Goal: Task Accomplishment & Management: Manage account settings

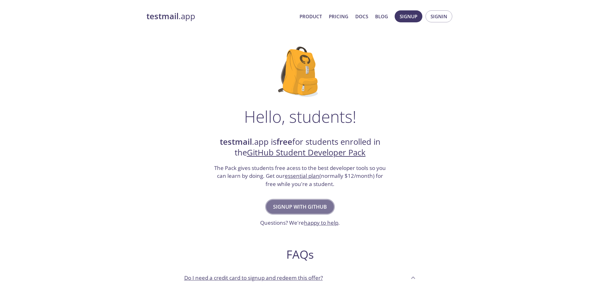
click at [311, 209] on span "Signup with GitHub" at bounding box center [300, 206] width 54 height 9
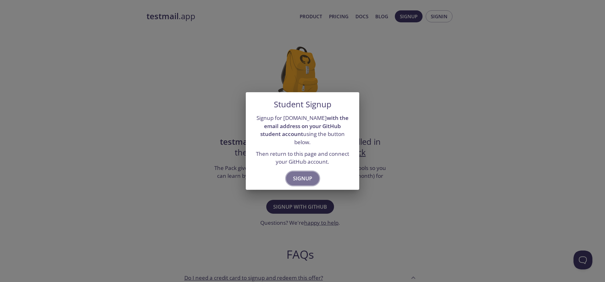
click at [304, 176] on span "Signup" at bounding box center [302, 178] width 19 height 9
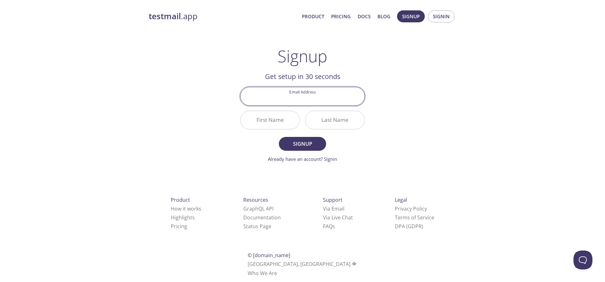
click at [305, 94] on input "Email Address" at bounding box center [302, 96] width 124 height 18
type input "[EMAIL_ADDRESS][DOMAIN_NAME]"
click at [284, 120] on input "First Name" at bounding box center [269, 120] width 59 height 18
type input "Sidibe"
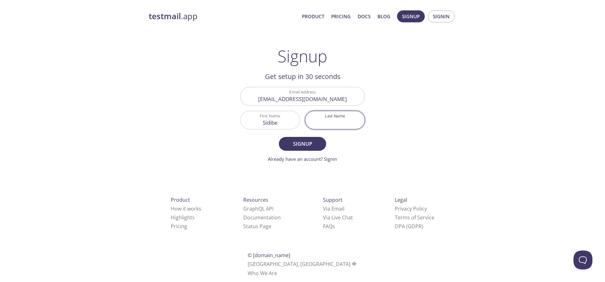
click at [342, 124] on input "Last Name" at bounding box center [334, 120] width 59 height 18
type input "Yahaya"
drag, startPoint x: 282, startPoint y: 128, endPoint x: 259, endPoint y: 125, distance: 22.9
click at [258, 125] on input "Sidibe" at bounding box center [269, 120] width 59 height 18
type input "SIDIBE"
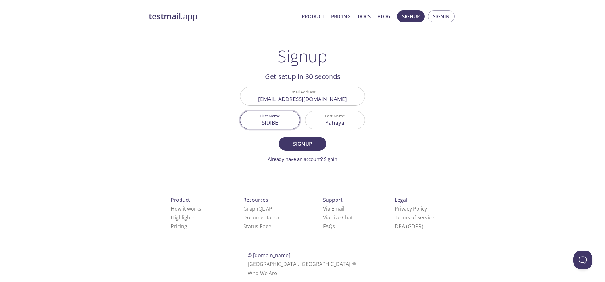
click at [338, 122] on input "Yahaya" at bounding box center [334, 120] width 59 height 18
type input "YAHAYA"
click at [306, 145] on span "Signup" at bounding box center [302, 143] width 33 height 9
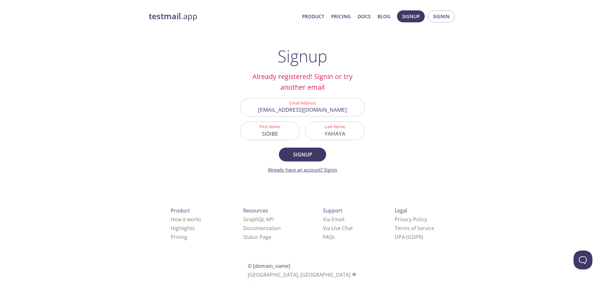
click at [303, 171] on link "Already have an account? Signin" at bounding box center [302, 170] width 69 height 6
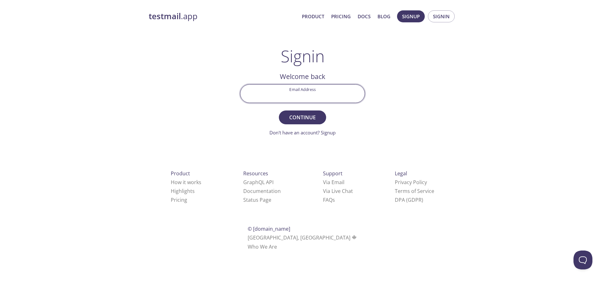
click at [312, 97] on input "Email Address" at bounding box center [302, 94] width 124 height 18
type input "[EMAIL_ADDRESS][DOMAIN_NAME]"
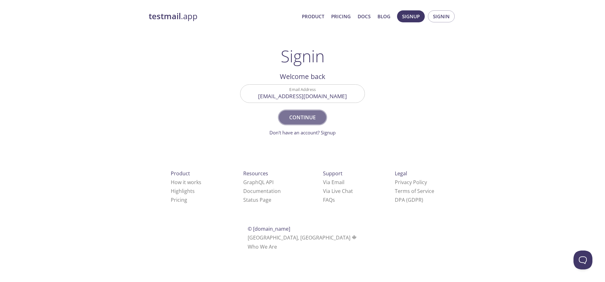
click at [305, 116] on span "Continue" at bounding box center [302, 117] width 33 height 9
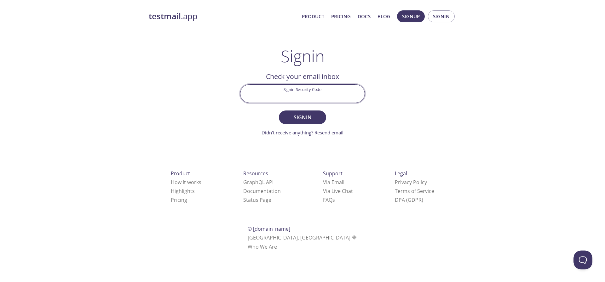
click at [306, 95] on input "Signin Security Code" at bounding box center [302, 94] width 124 height 18
type input "1"
type input "TT6MHKA"
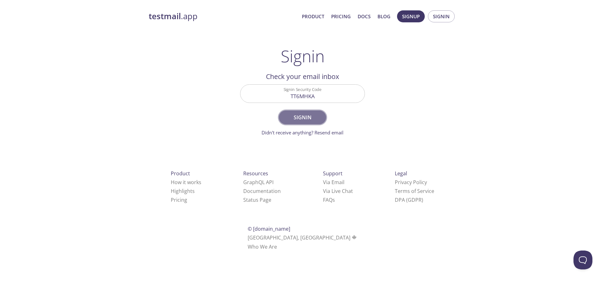
click at [310, 117] on span "Signin" at bounding box center [302, 117] width 33 height 9
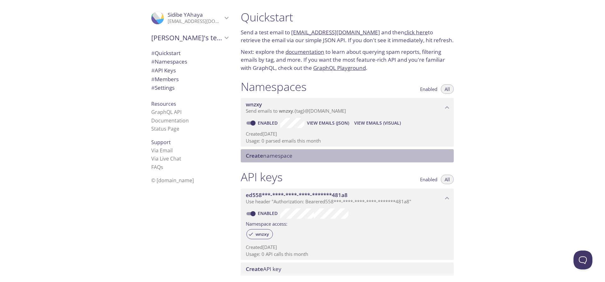
click at [271, 156] on span "Create namespace" at bounding box center [269, 155] width 47 height 7
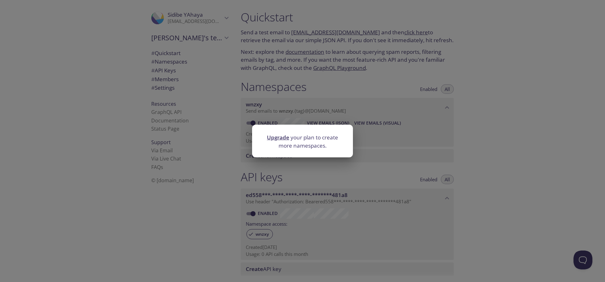
click at [280, 137] on link "Upgrade" at bounding box center [278, 137] width 22 height 7
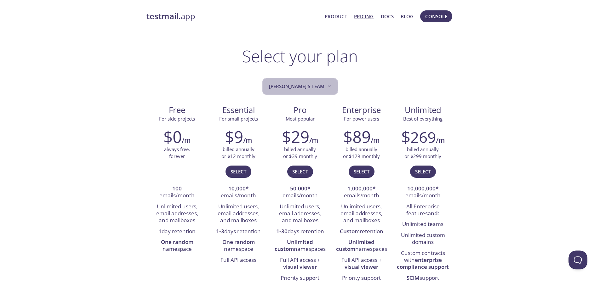
click at [326, 88] on icon "Sidibe's team" at bounding box center [329, 86] width 6 height 6
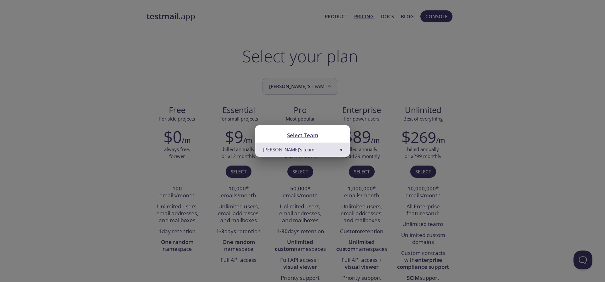
click at [316, 88] on div "Select Team Sidibe's team" at bounding box center [302, 141] width 605 height 282
